Goal: Task Accomplishment & Management: Use online tool/utility

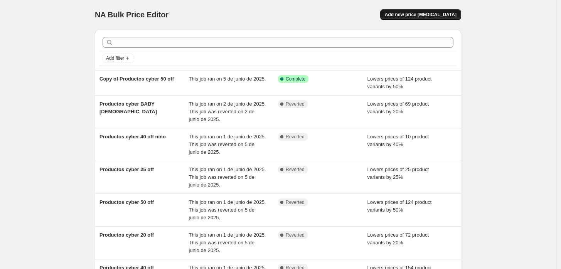
click at [428, 10] on button "Add new price [MEDICAL_DATA]" at bounding box center [420, 14] width 81 height 11
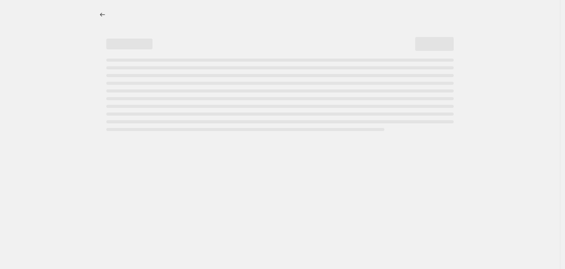
select select "percentage"
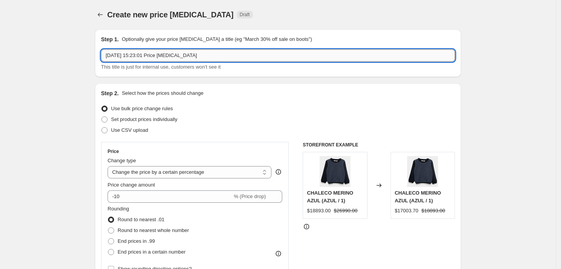
click at [197, 49] on input "9 oct 2025, 15:23:01 Price change job" at bounding box center [278, 55] width 354 height 12
drag, startPoint x: 197, startPoint y: 50, endPoint x: 1, endPoint y: 47, distance: 196.2
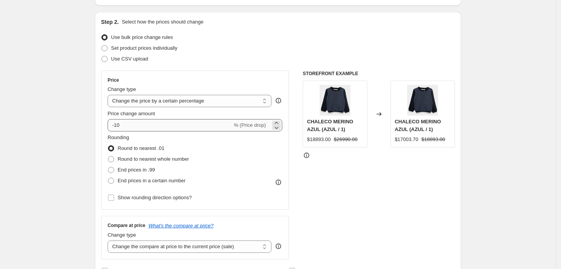
scroll to position [86, 0]
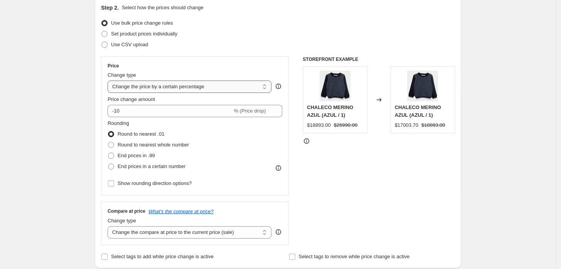
type input "Pack hermanos flores"
click at [180, 93] on select "Change the price to a certain amount Change the price by a certain amount Chang…" at bounding box center [190, 87] width 164 height 12
click at [180, 90] on select "Change the price to a certain amount Change the price by a certain amount Chang…" at bounding box center [190, 87] width 164 height 12
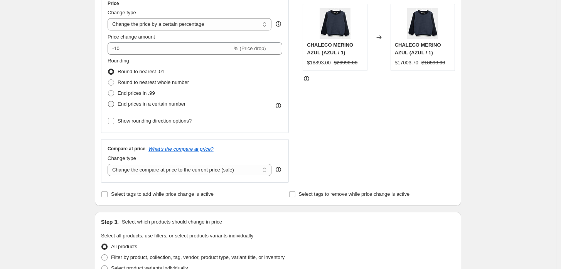
scroll to position [128, 0]
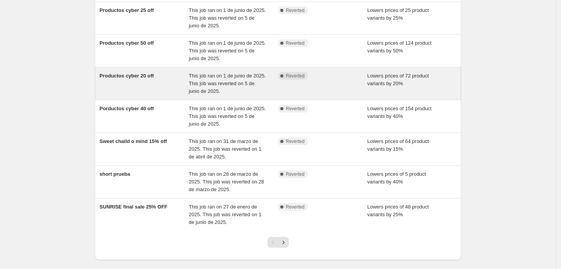
scroll to position [197, 0]
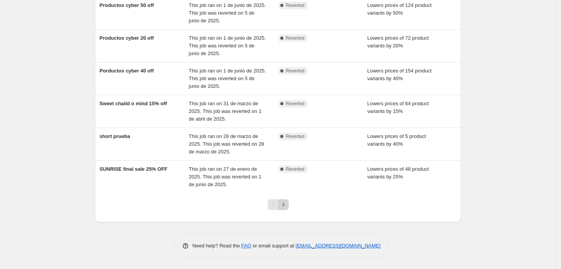
click at [287, 206] on icon "Next" at bounding box center [283, 205] width 8 height 8
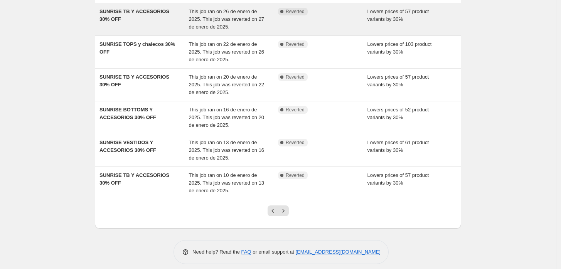
scroll to position [204, 0]
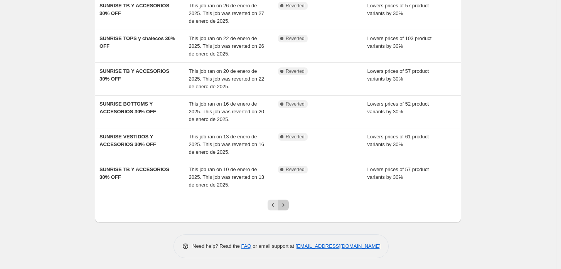
click at [287, 206] on icon "Next" at bounding box center [283, 205] width 8 height 8
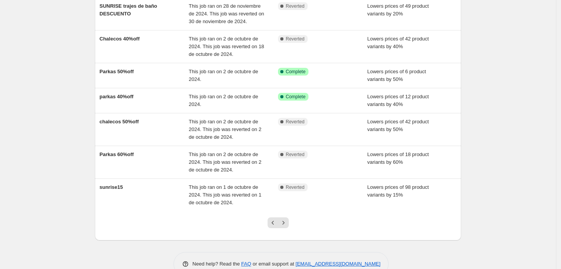
scroll to position [189, 0]
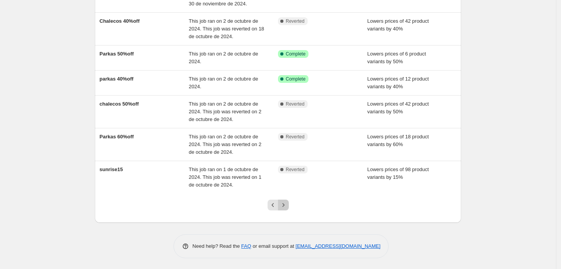
click at [287, 206] on icon "Next" at bounding box center [283, 205] width 8 height 8
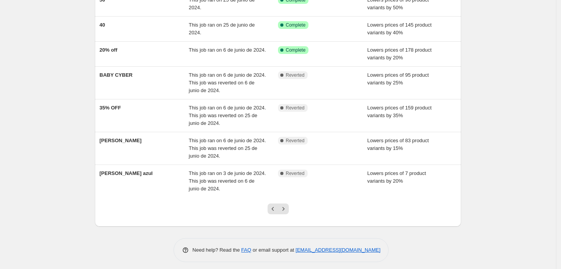
scroll to position [115, 0]
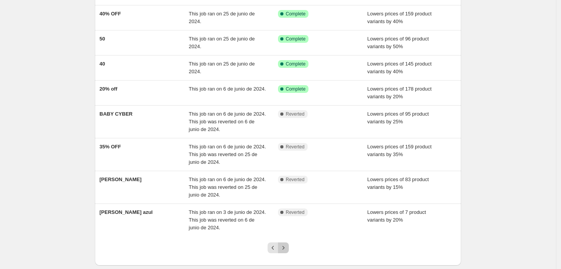
click at [283, 244] on icon "Next" at bounding box center [283, 248] width 8 height 8
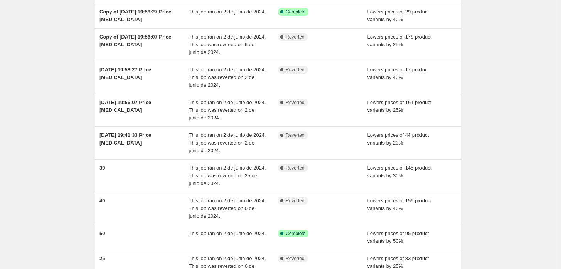
scroll to position [171, 0]
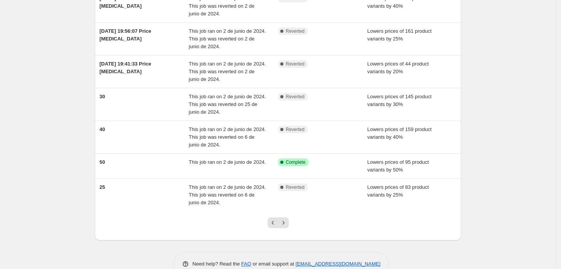
click at [285, 229] on div at bounding box center [278, 225] width 31 height 29
click at [285, 224] on icon "Next" at bounding box center [283, 223] width 8 height 8
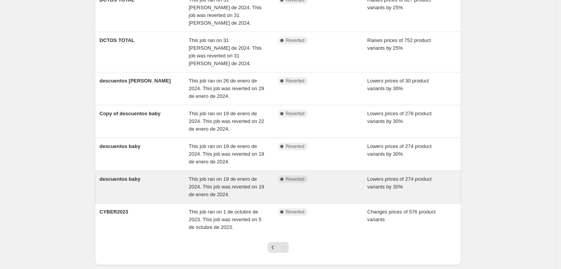
scroll to position [197, 0]
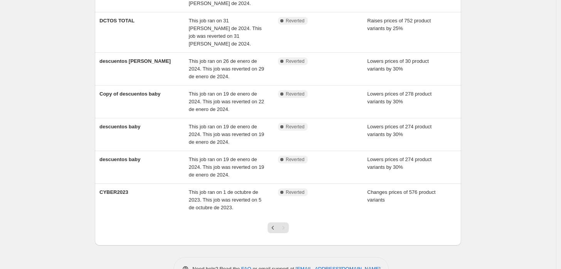
click at [276, 216] on div at bounding box center [278, 230] width 31 height 29
click at [277, 224] on icon "Previous" at bounding box center [273, 228] width 8 height 8
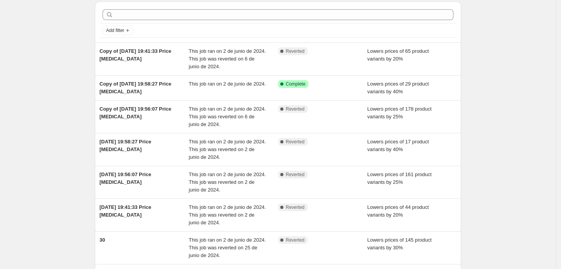
scroll to position [0, 0]
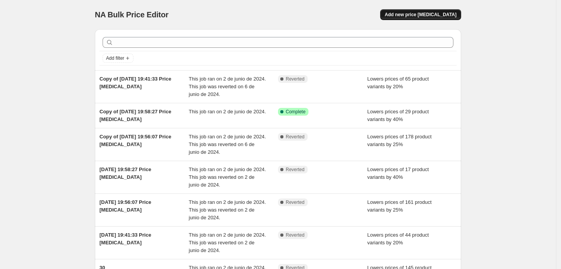
click at [444, 19] on button "Add new price [MEDICAL_DATA]" at bounding box center [420, 14] width 81 height 11
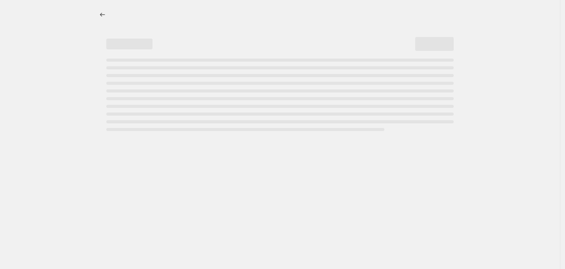
select select "percentage"
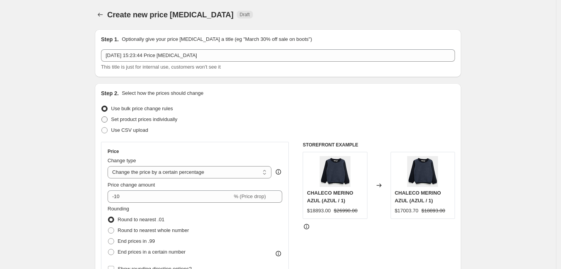
click at [143, 119] on span "Set product prices individually" at bounding box center [144, 119] width 66 height 6
click at [102, 117] on input "Set product prices individually" at bounding box center [101, 116] width 0 height 0
radio input "true"
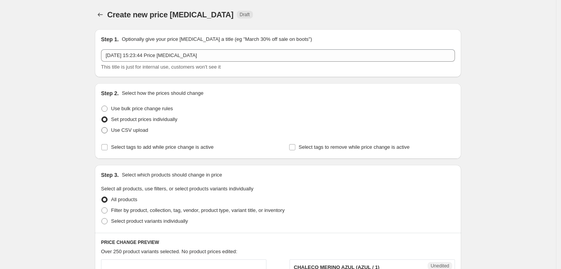
click at [145, 125] on label "Use CSV upload" at bounding box center [124, 130] width 47 height 11
click at [102, 127] on input "Use CSV upload" at bounding box center [101, 127] width 0 height 0
radio input "true"
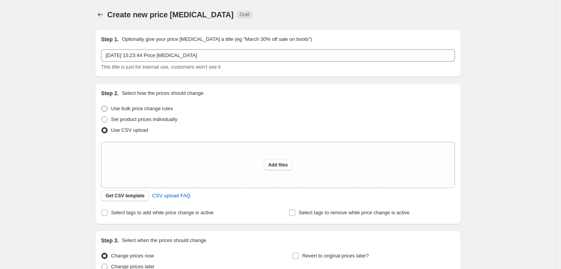
click at [141, 107] on span "Use bulk price change rules" at bounding box center [142, 109] width 62 height 6
click at [102, 106] on input "Use bulk price change rules" at bounding box center [101, 106] width 0 height 0
radio input "true"
select select "percentage"
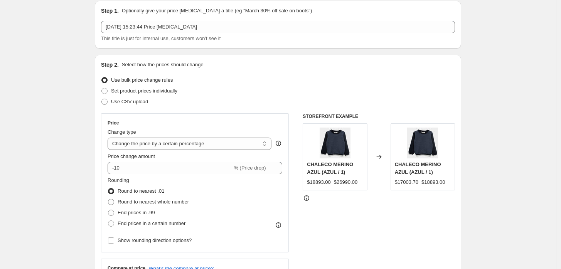
scroll to position [43, 0]
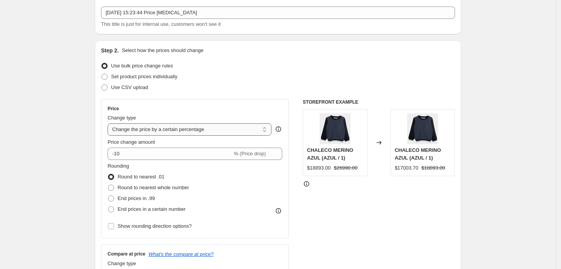
click at [216, 133] on select "Change the price to a certain amount Change the price by a certain amount Chang…" at bounding box center [190, 129] width 164 height 12
click at [215, 83] on div "Use CSV upload" at bounding box center [278, 87] width 354 height 11
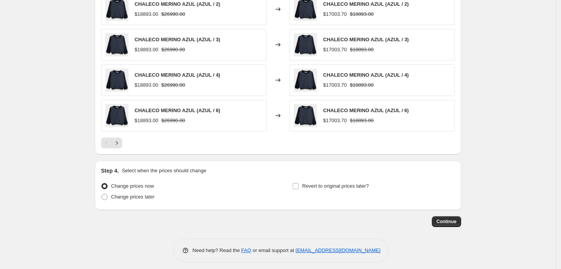
scroll to position [501, 0]
